Goal: Browse casually

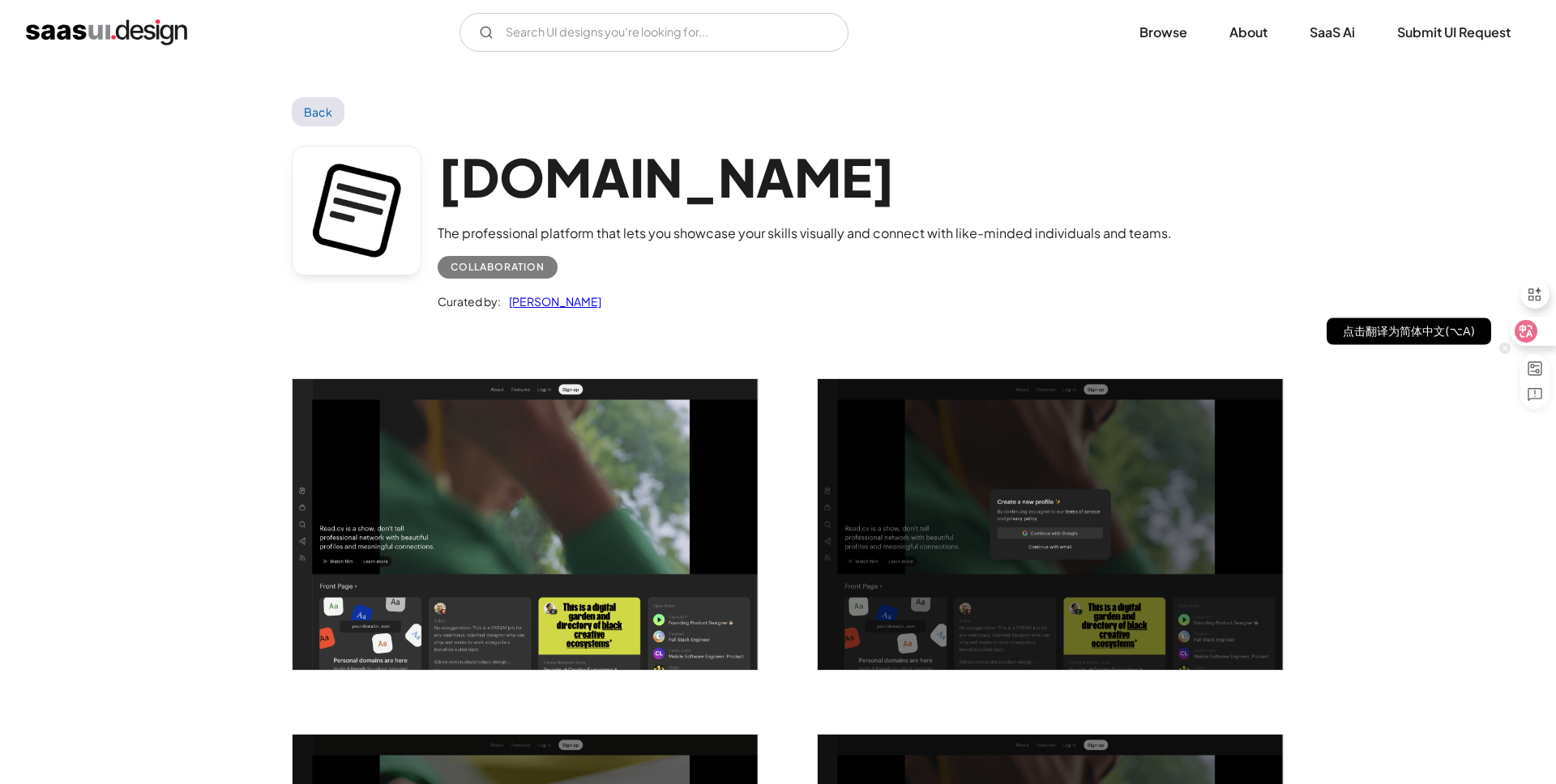
click at [1543, 341] on div at bounding box center [1532, 331] width 44 height 29
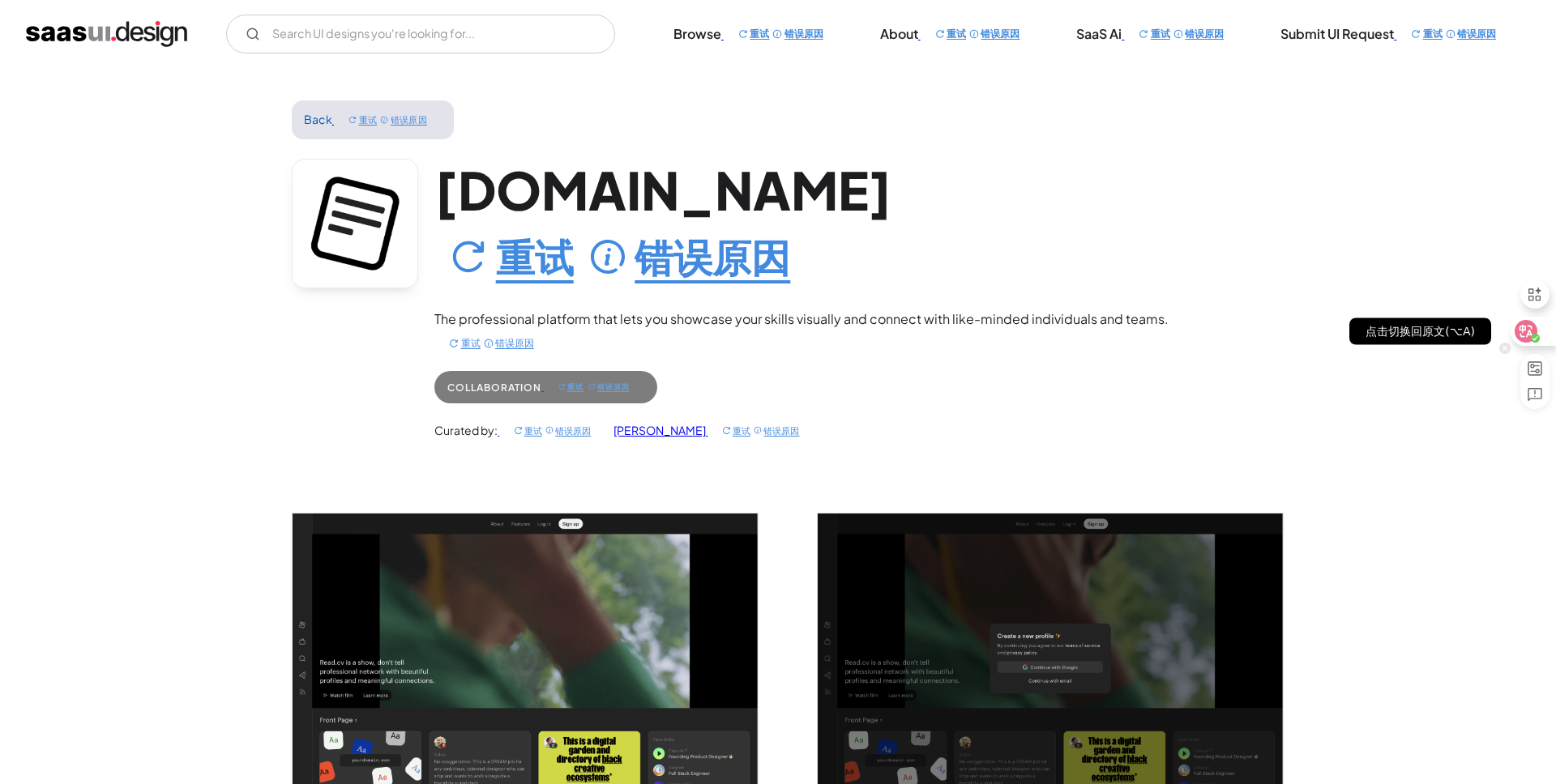
click at [1539, 330] on div at bounding box center [1532, 331] width 44 height 29
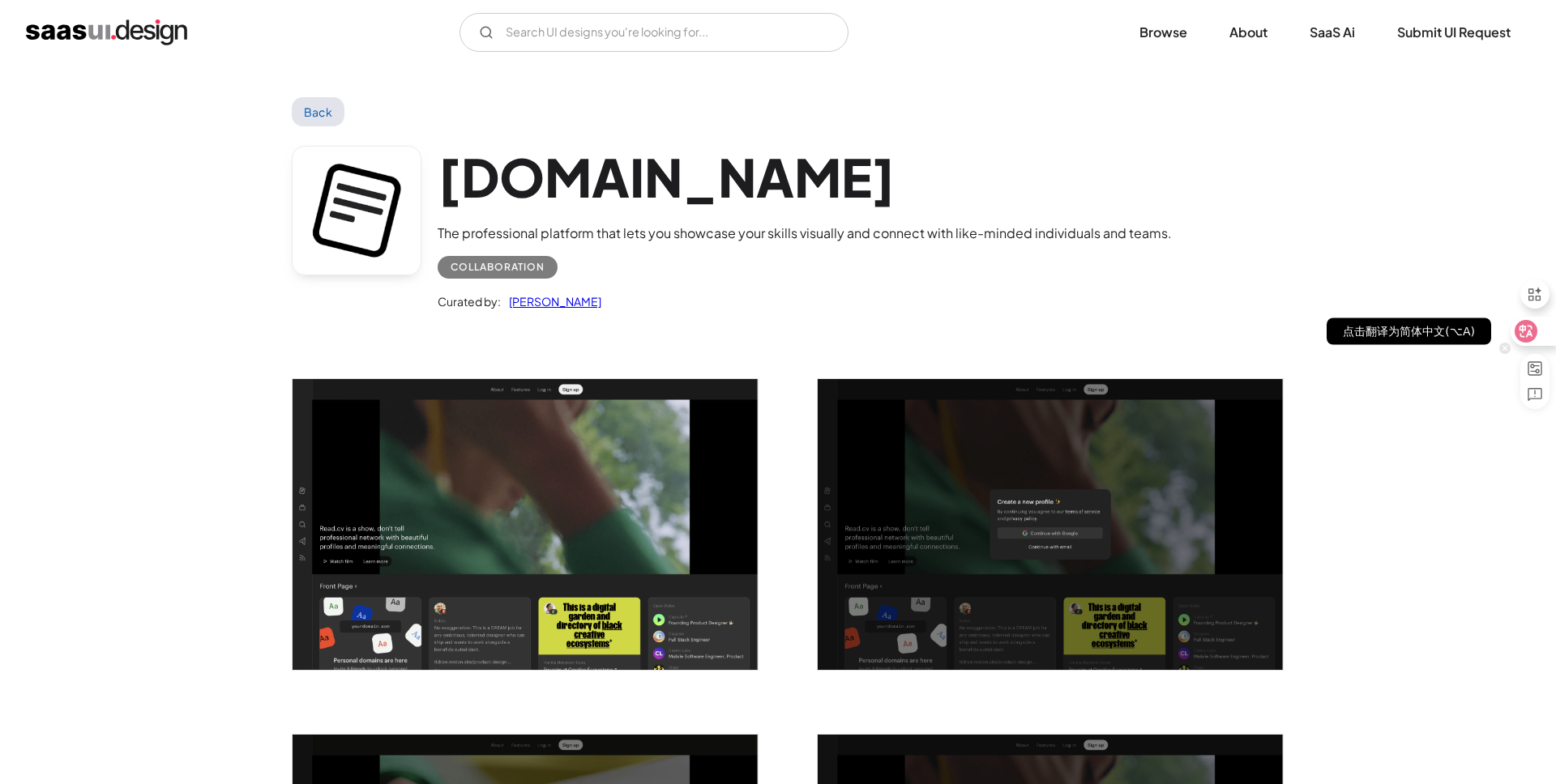
click at [1539, 330] on div at bounding box center [1532, 331] width 44 height 29
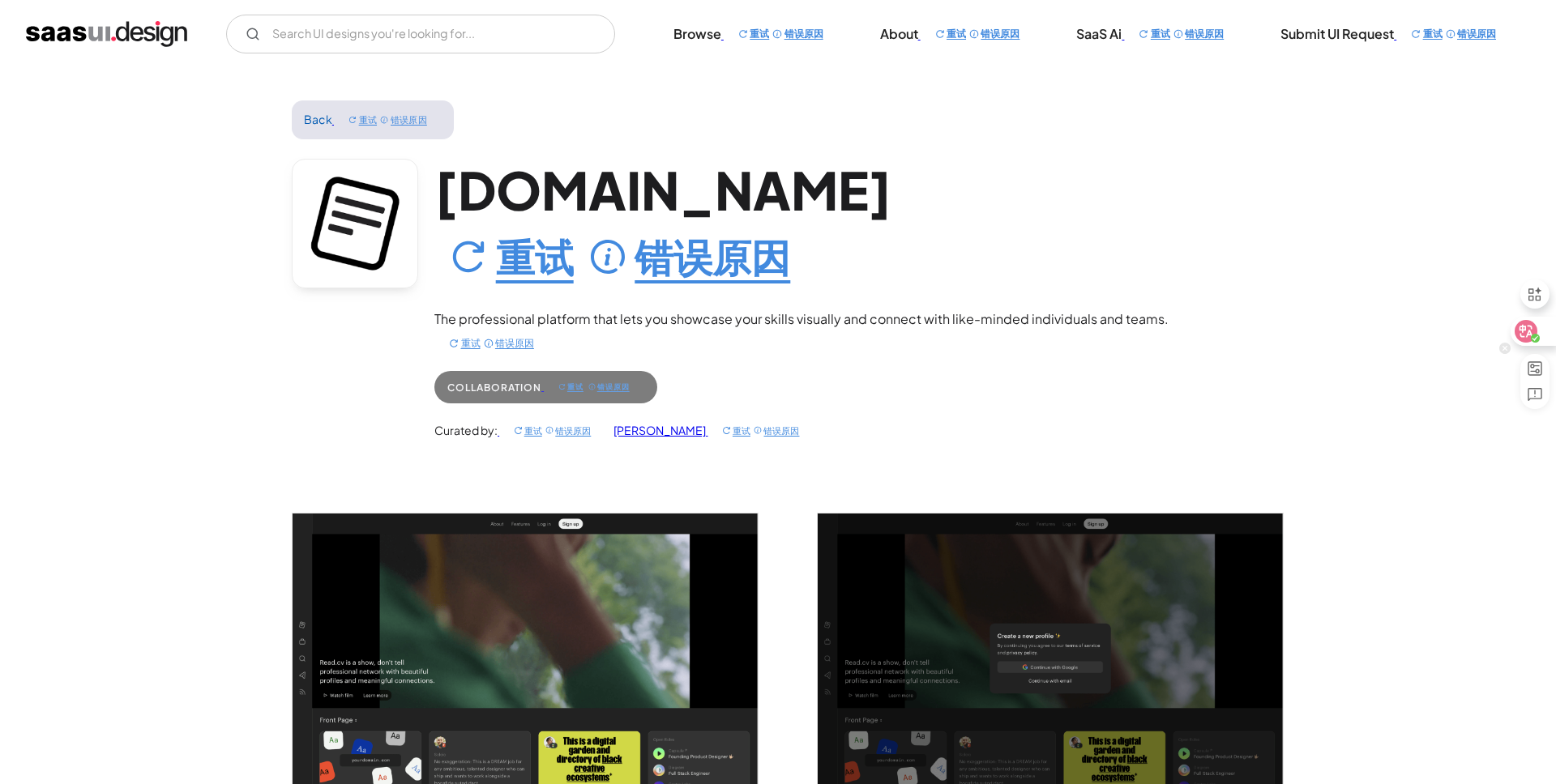
click at [1540, 341] on div at bounding box center [1532, 331] width 44 height 29
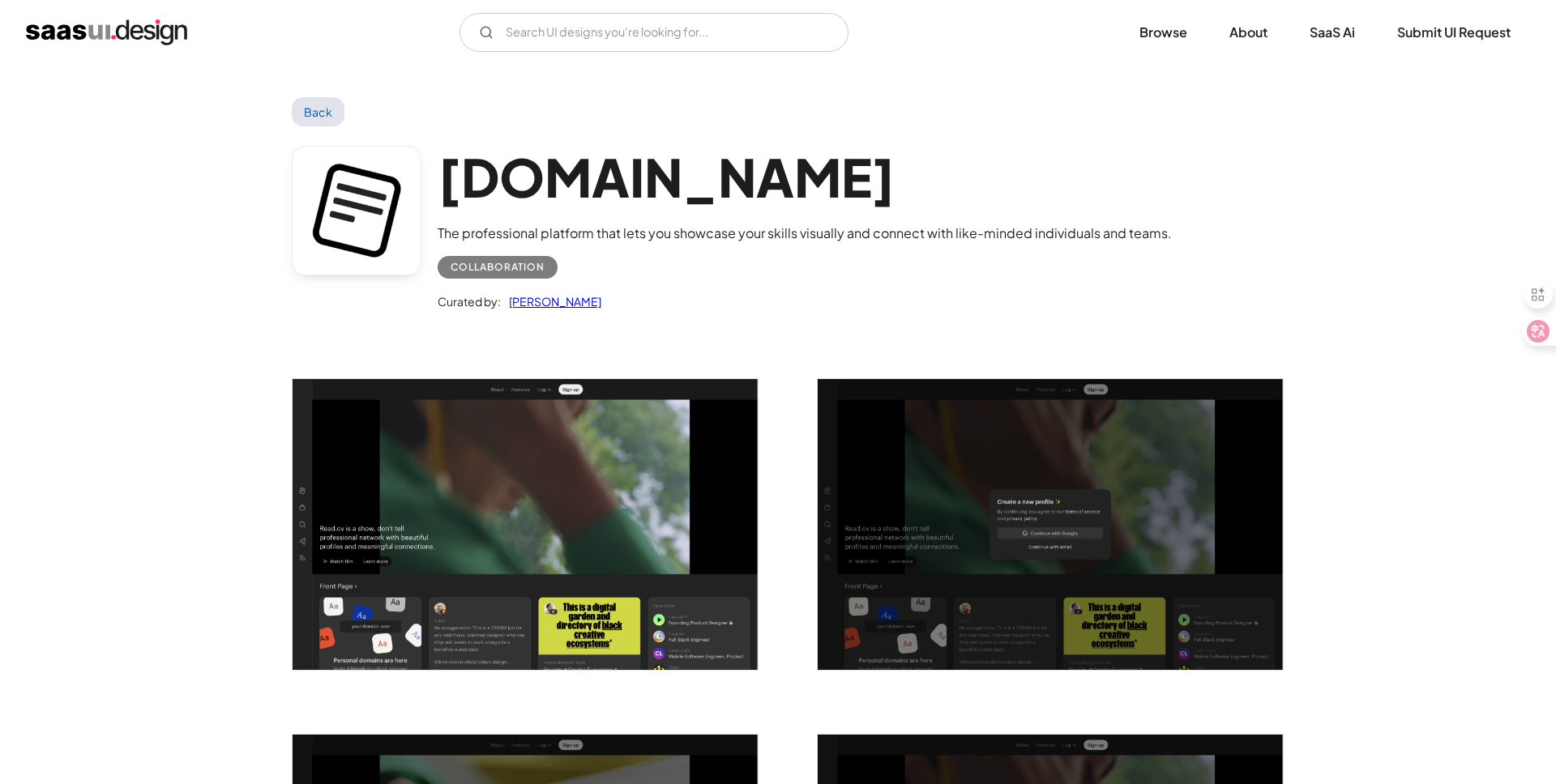
click at [652, 494] on img "open lightbox" at bounding box center [525, 524] width 465 height 290
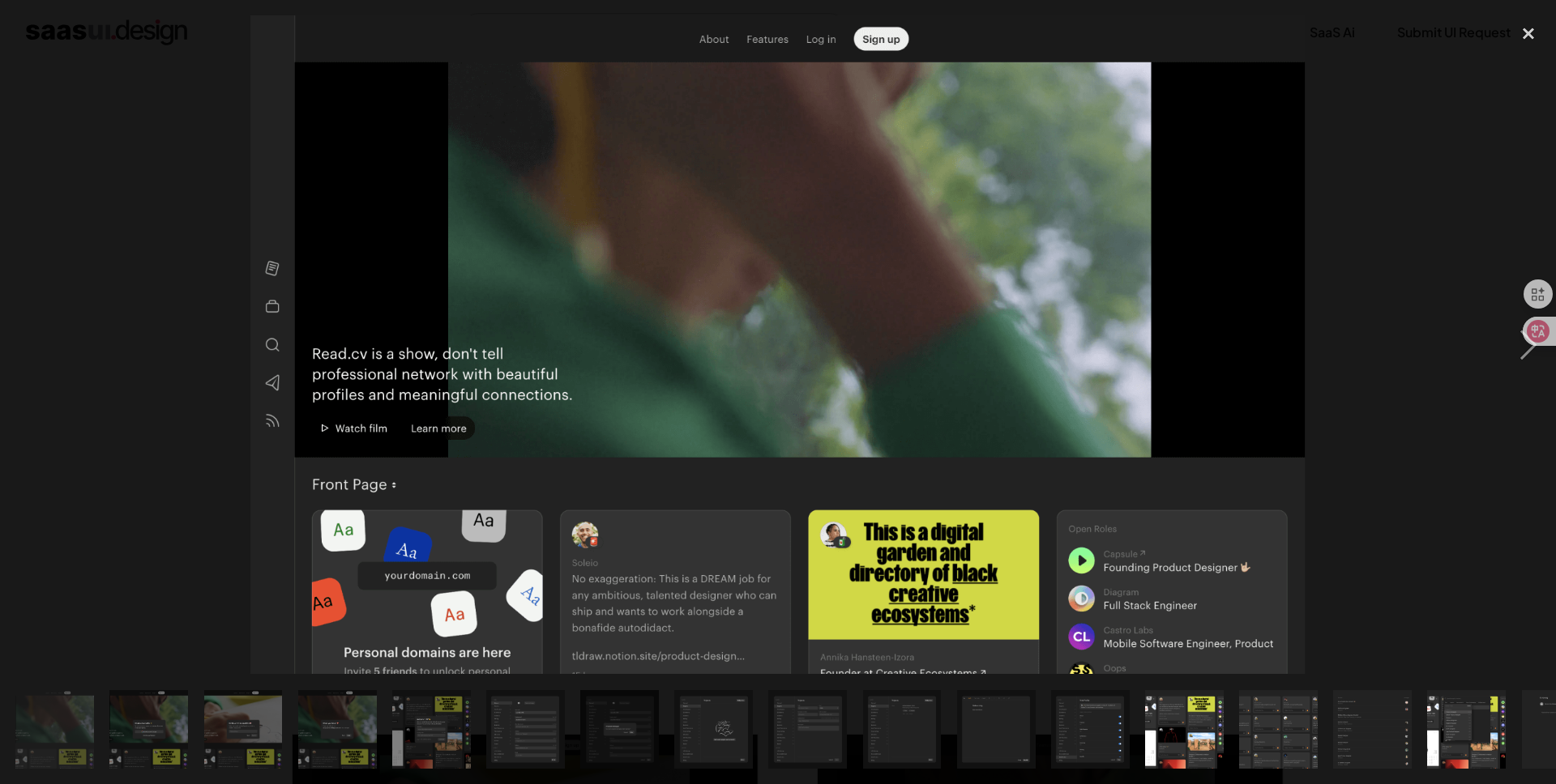
click at [97, 580] on div at bounding box center [778, 345] width 1556 height 659
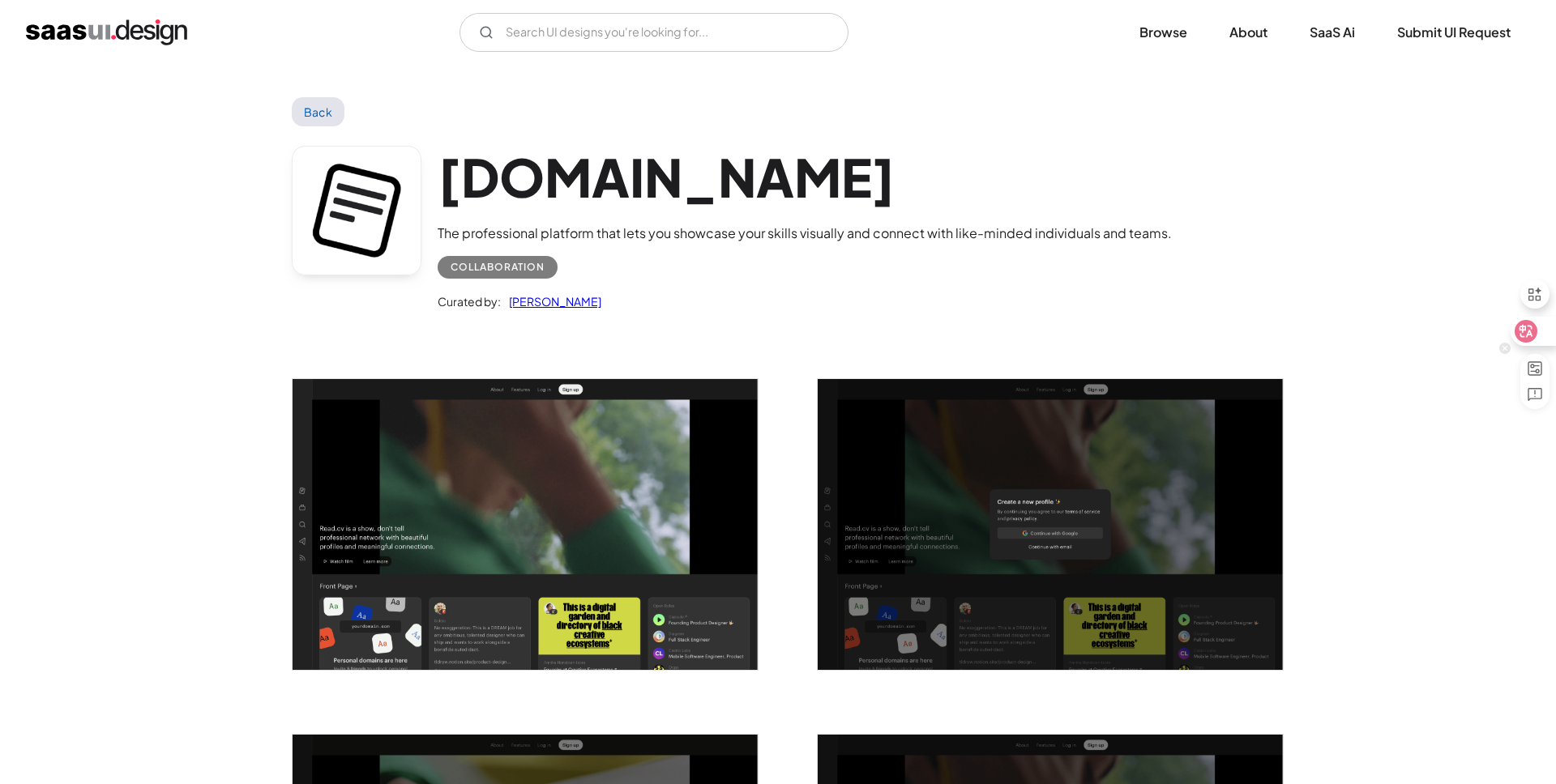
click at [1531, 335] on icon at bounding box center [1527, 331] width 14 height 13
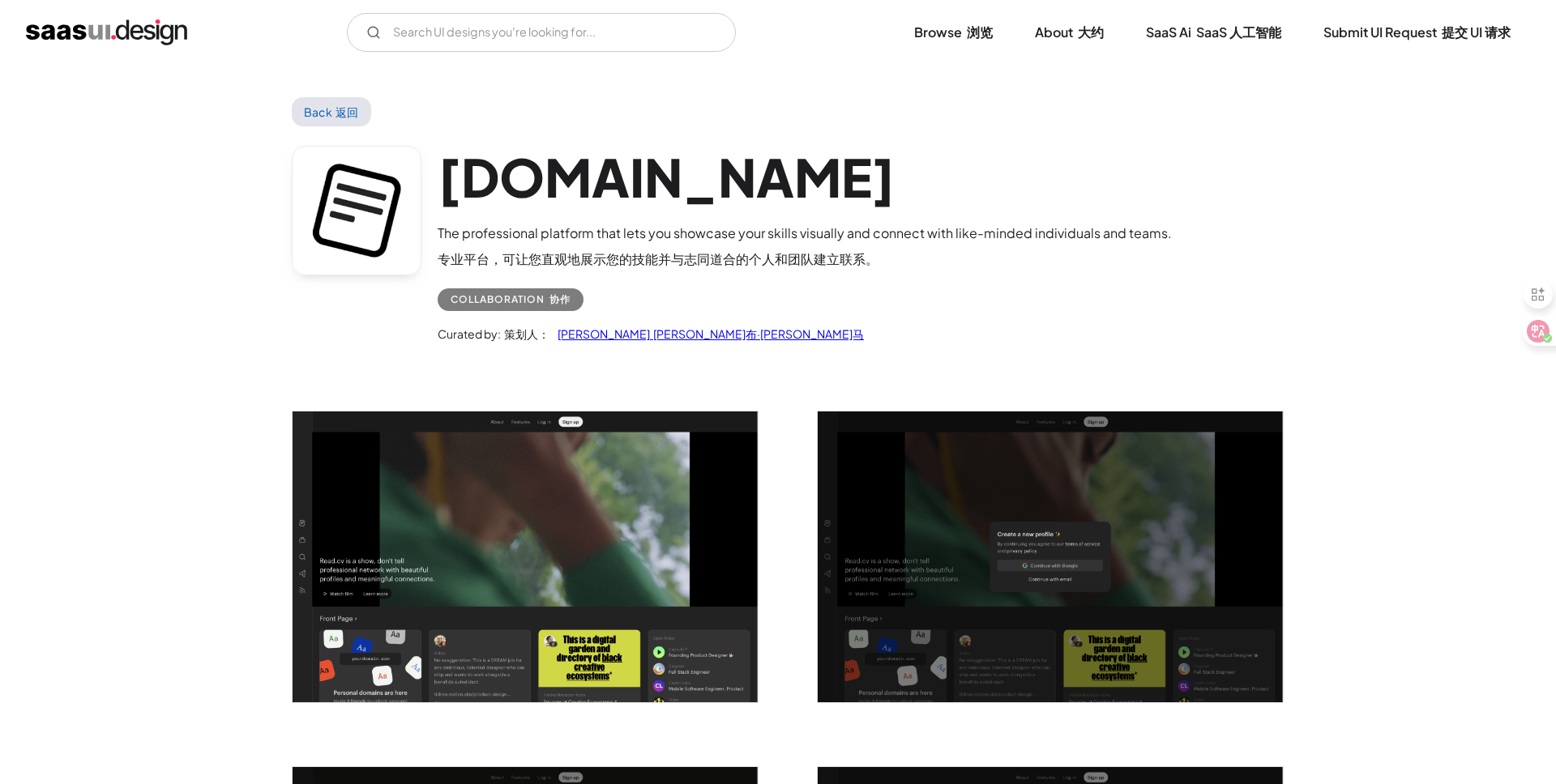
click at [697, 338] on font "[PERSON_NAME]布·[PERSON_NAME]马" at bounding box center [759, 334] width 211 height 15
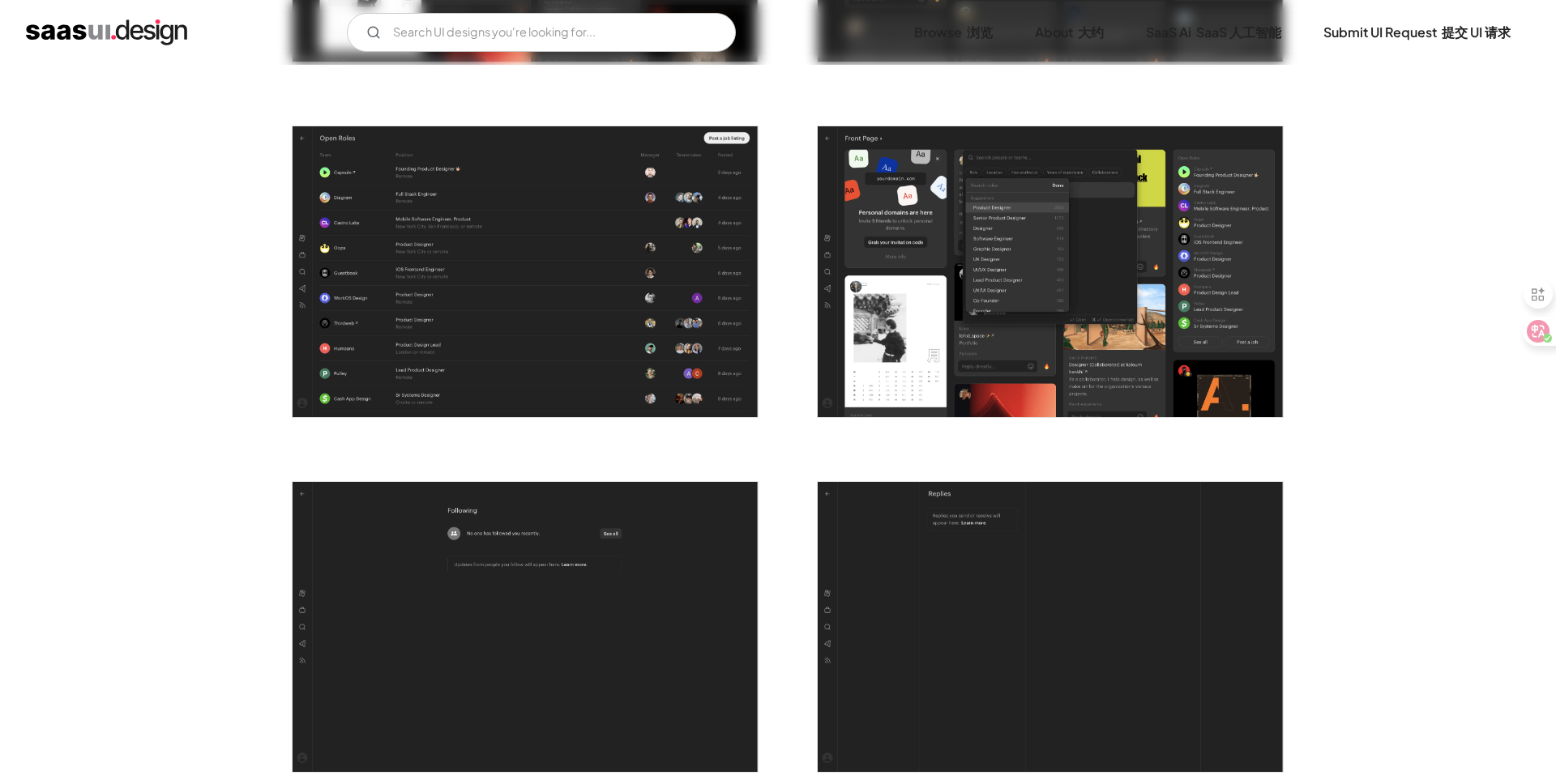
scroll to position [2773, 0]
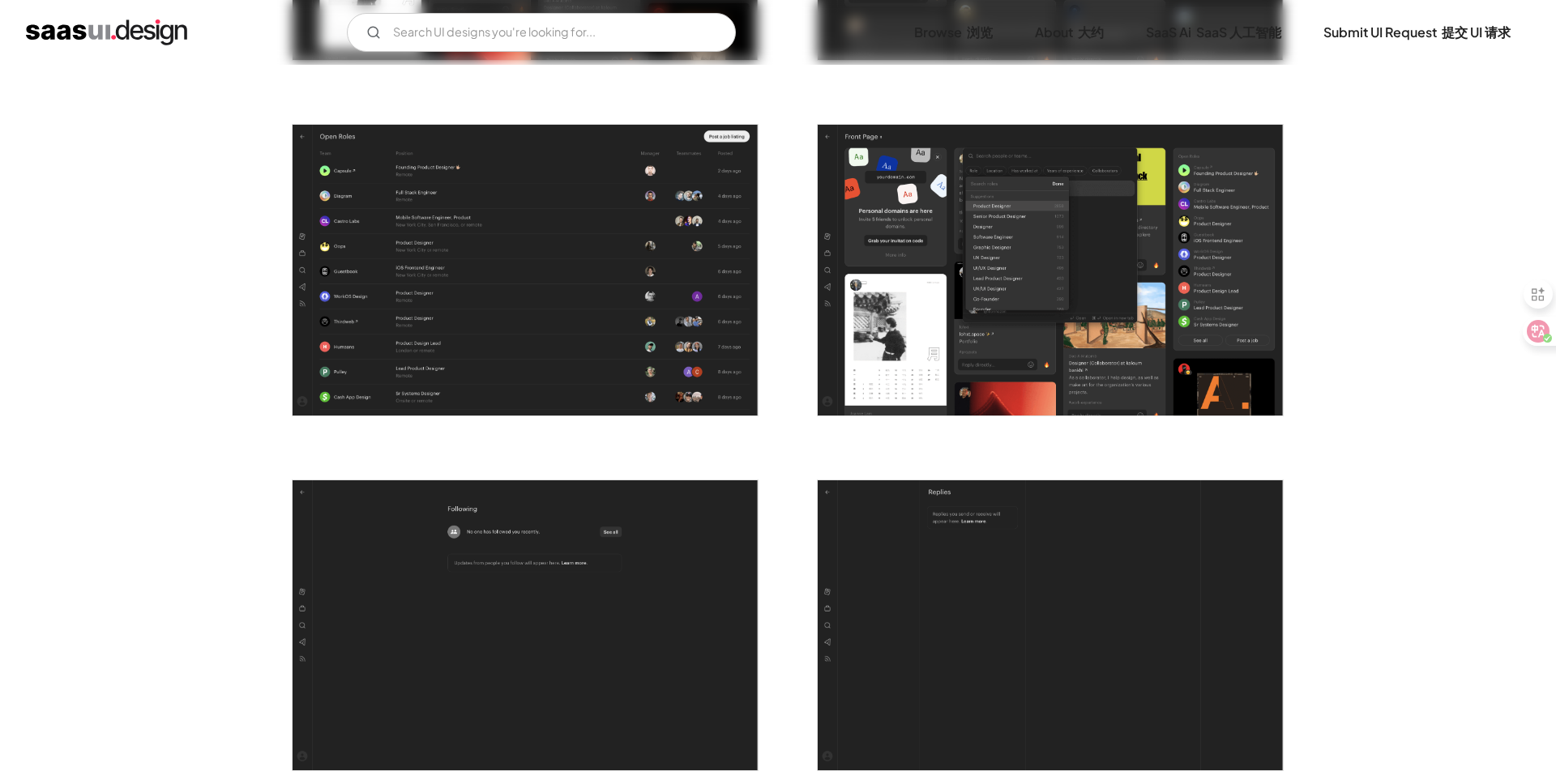
click at [584, 318] on img "open lightbox" at bounding box center [525, 270] width 465 height 290
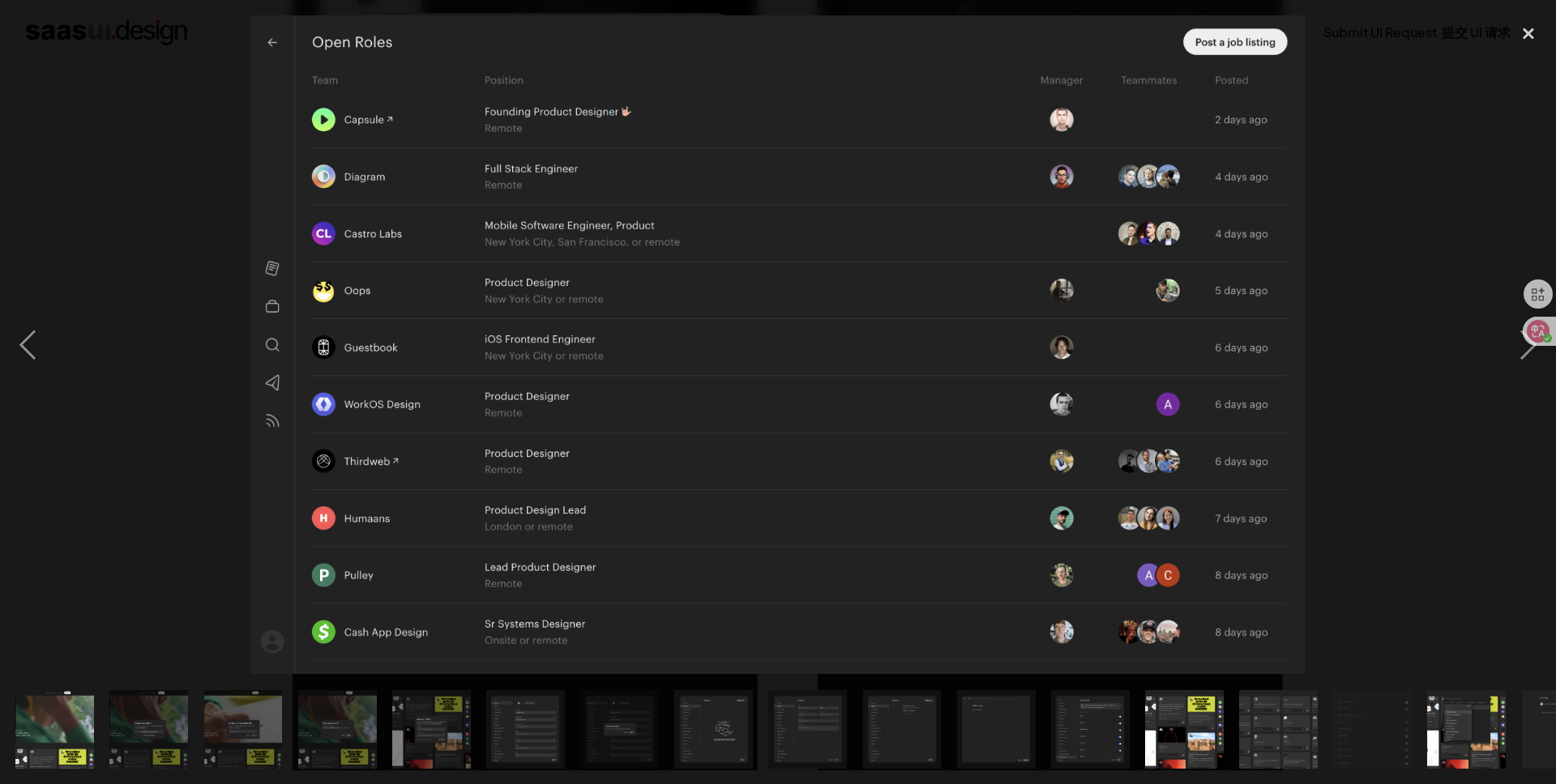
click at [180, 405] on div at bounding box center [778, 345] width 1556 height 659
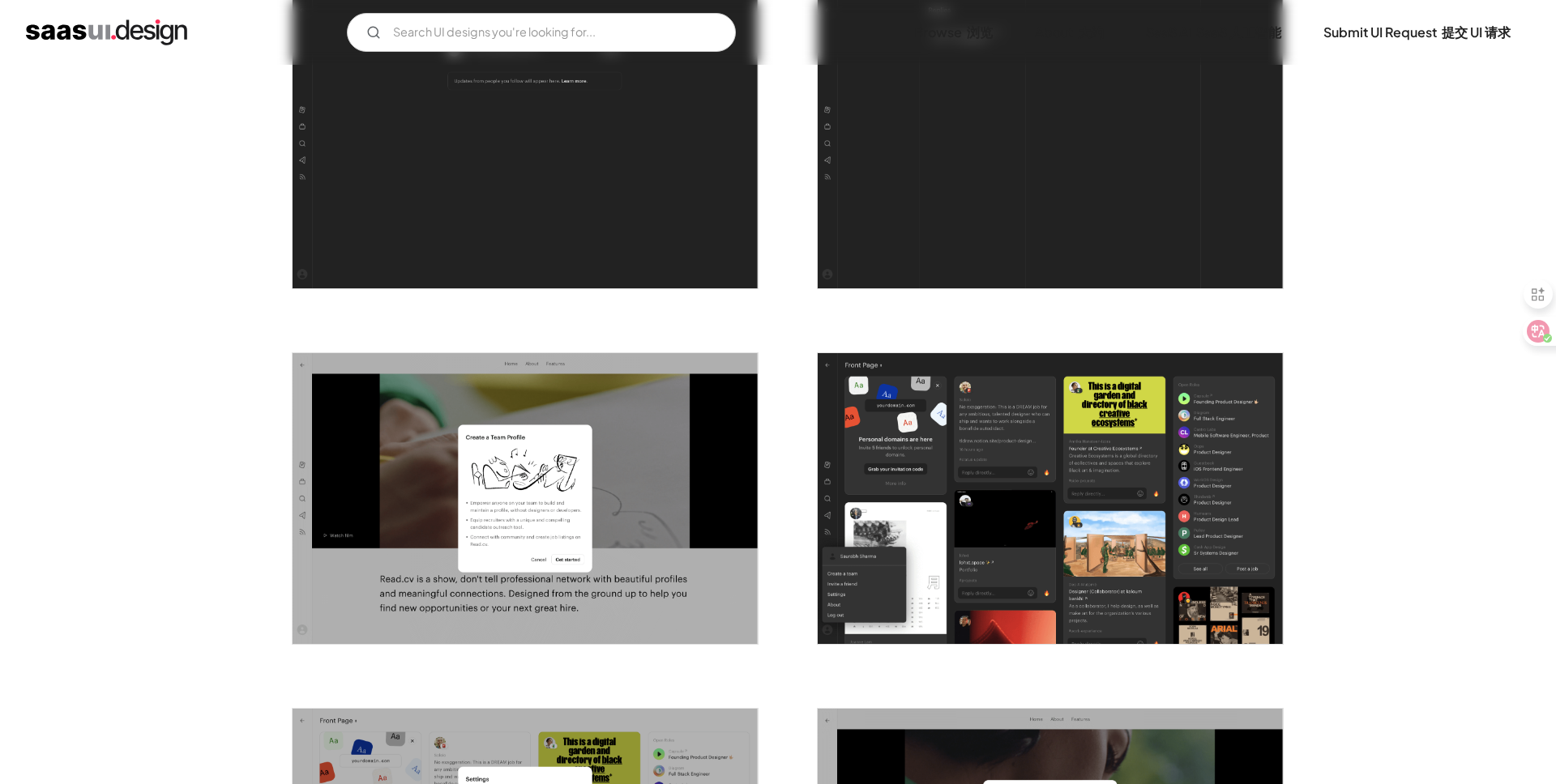
scroll to position [3281, 0]
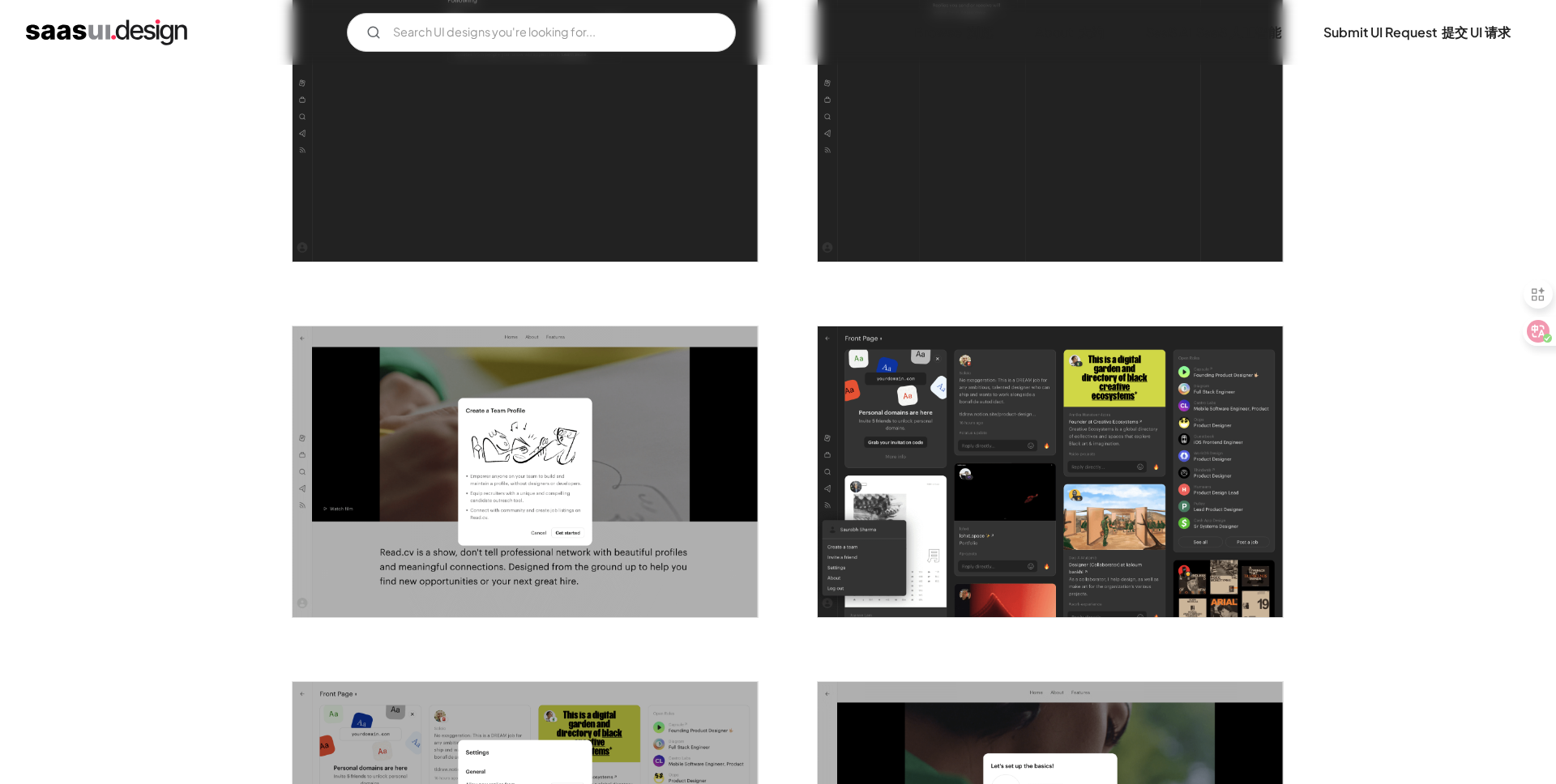
click at [989, 434] on img "open lightbox" at bounding box center [1050, 472] width 465 height 290
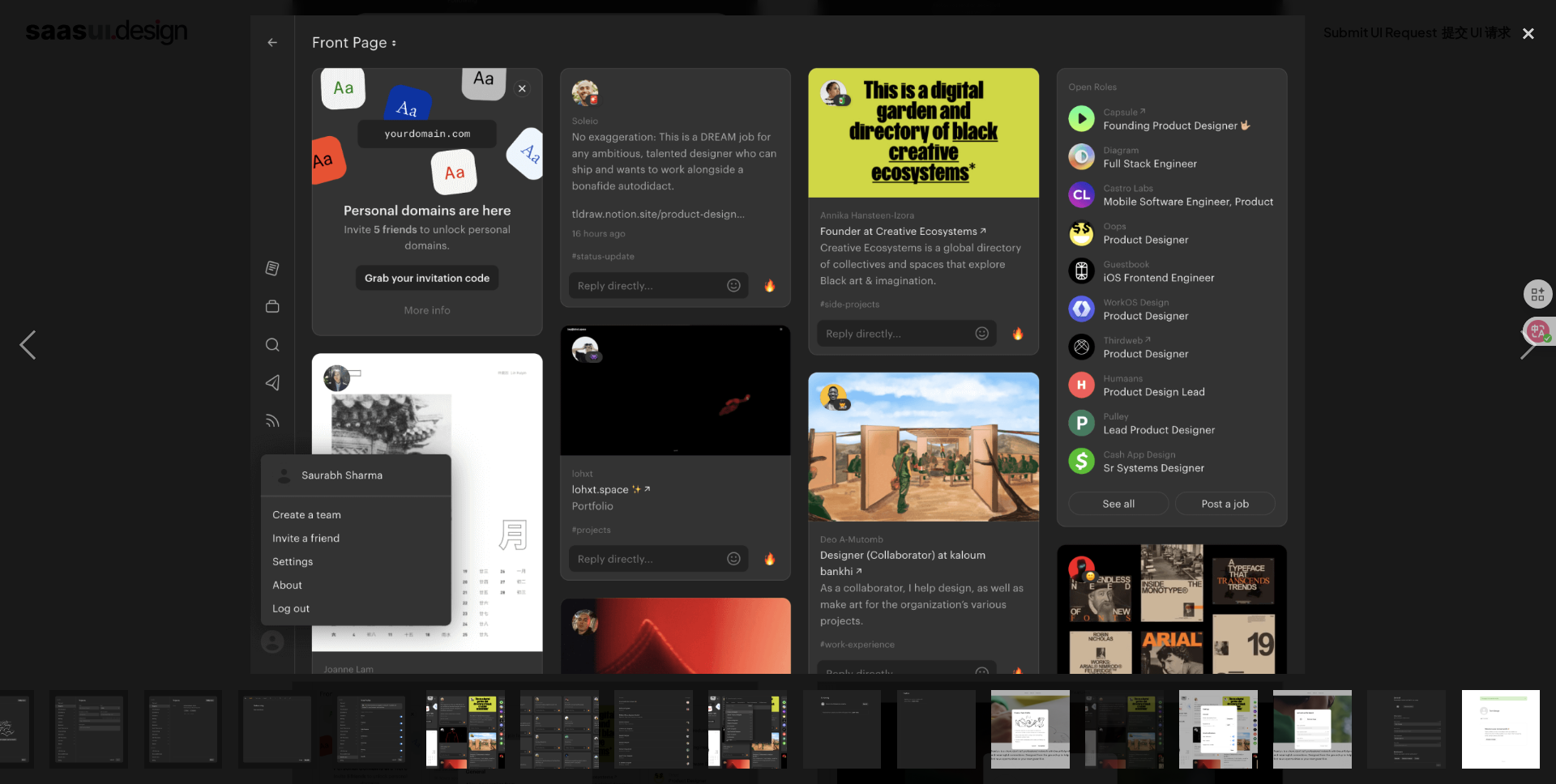
scroll to position [0, 719]
click at [118, 413] on div at bounding box center [778, 345] width 1556 height 659
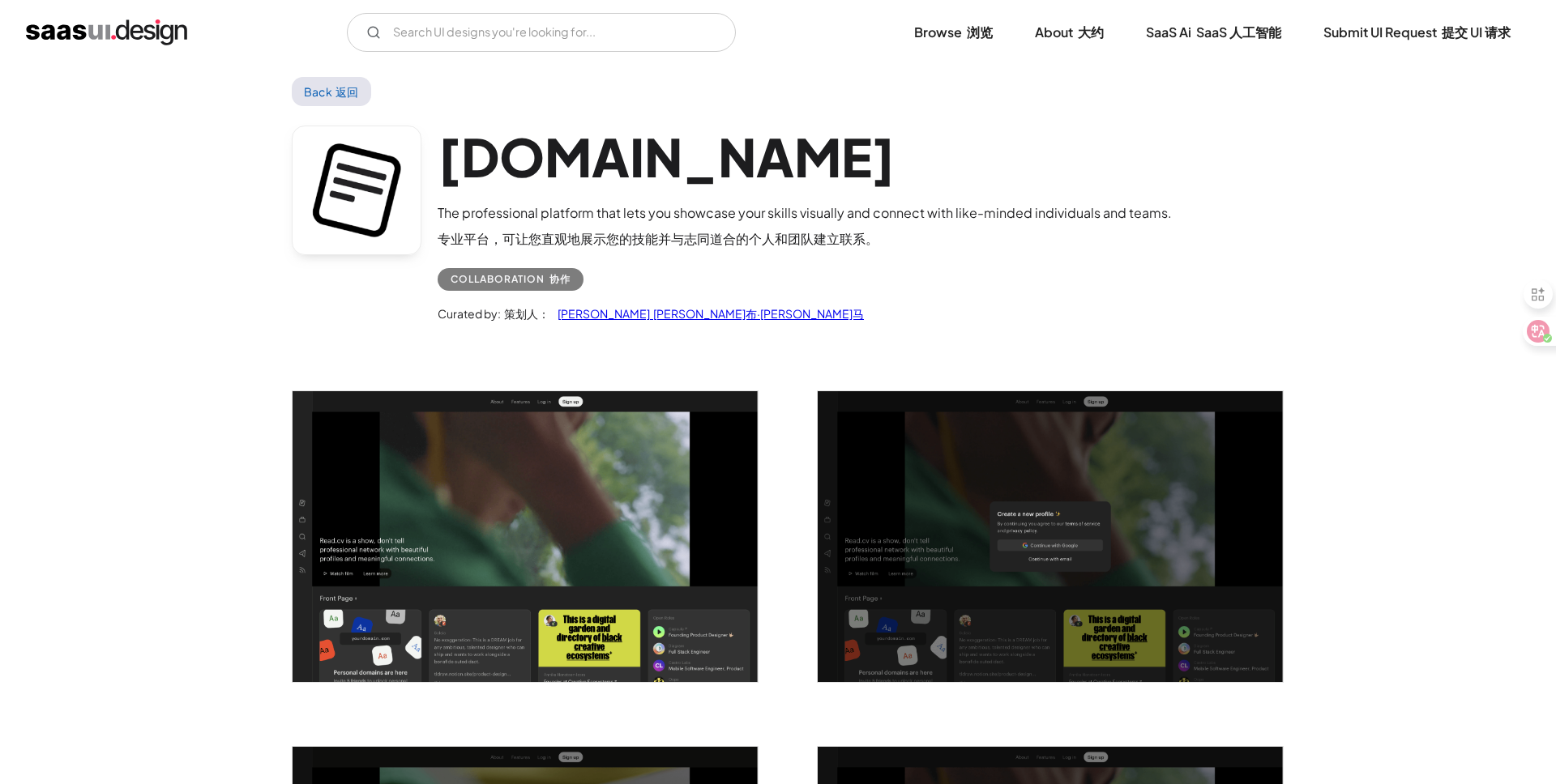
scroll to position [0, 0]
